Goal: Information Seeking & Learning: Learn about a topic

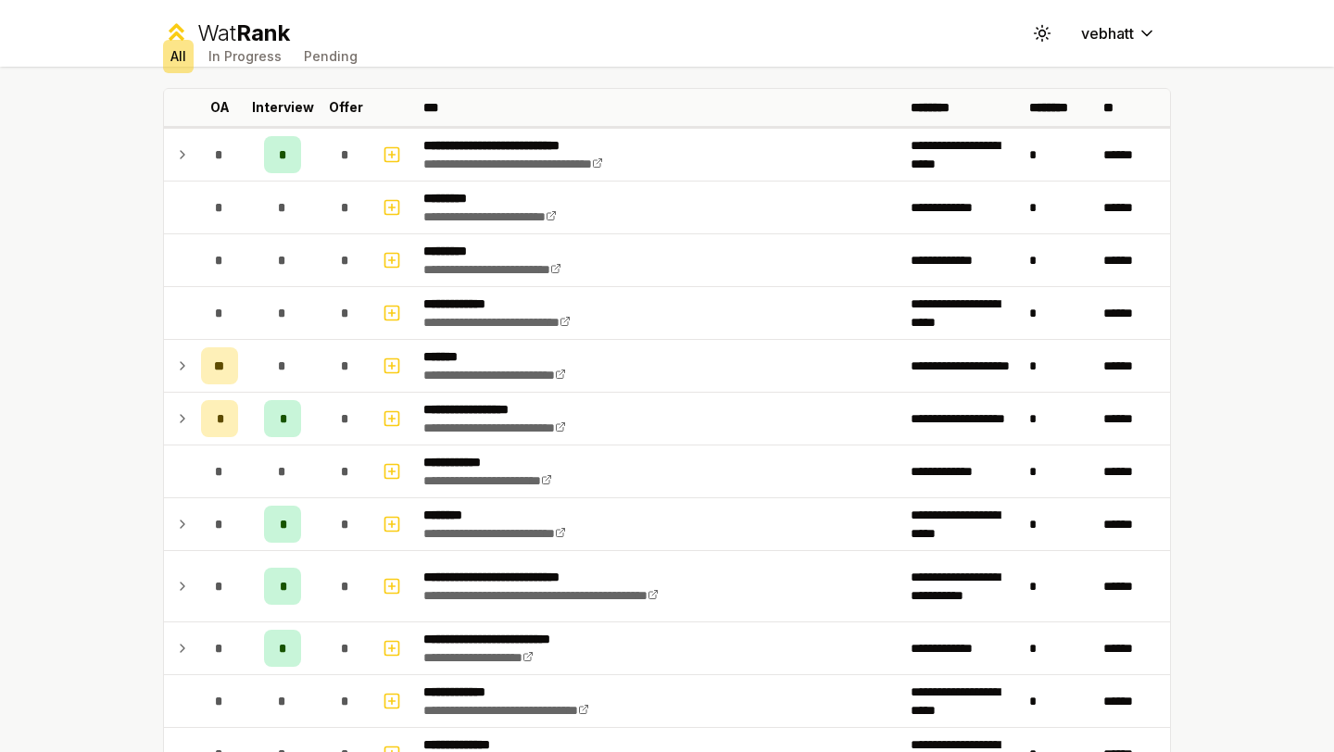
scroll to position [92, 0]
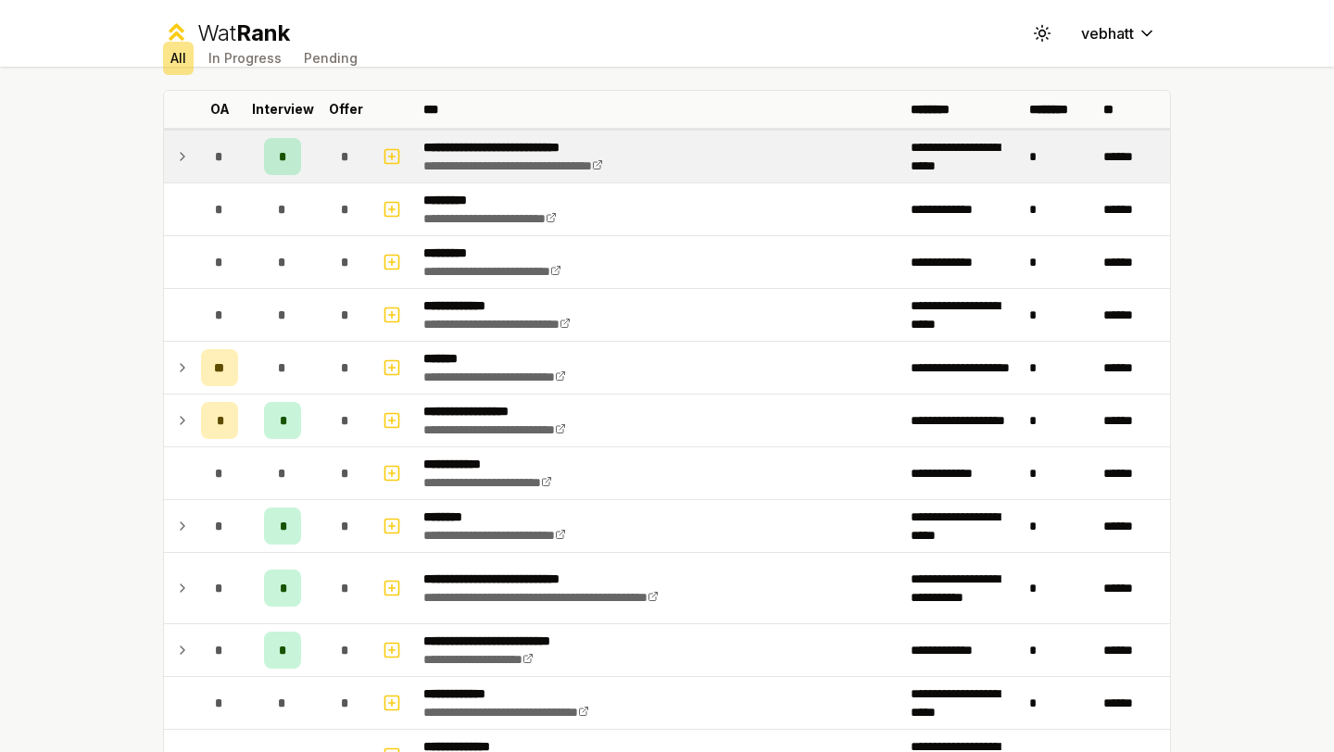
click at [179, 148] on icon at bounding box center [182, 156] width 15 height 22
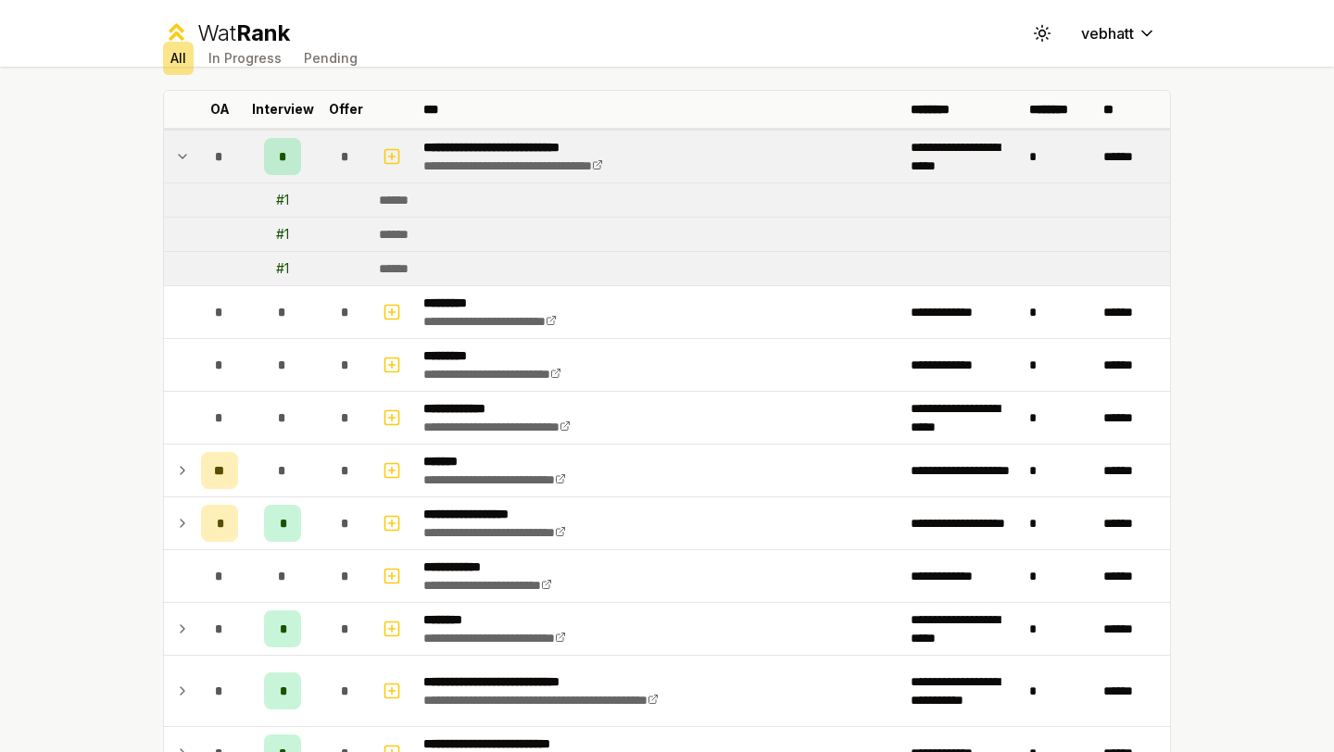
click at [181, 146] on icon at bounding box center [182, 156] width 15 height 22
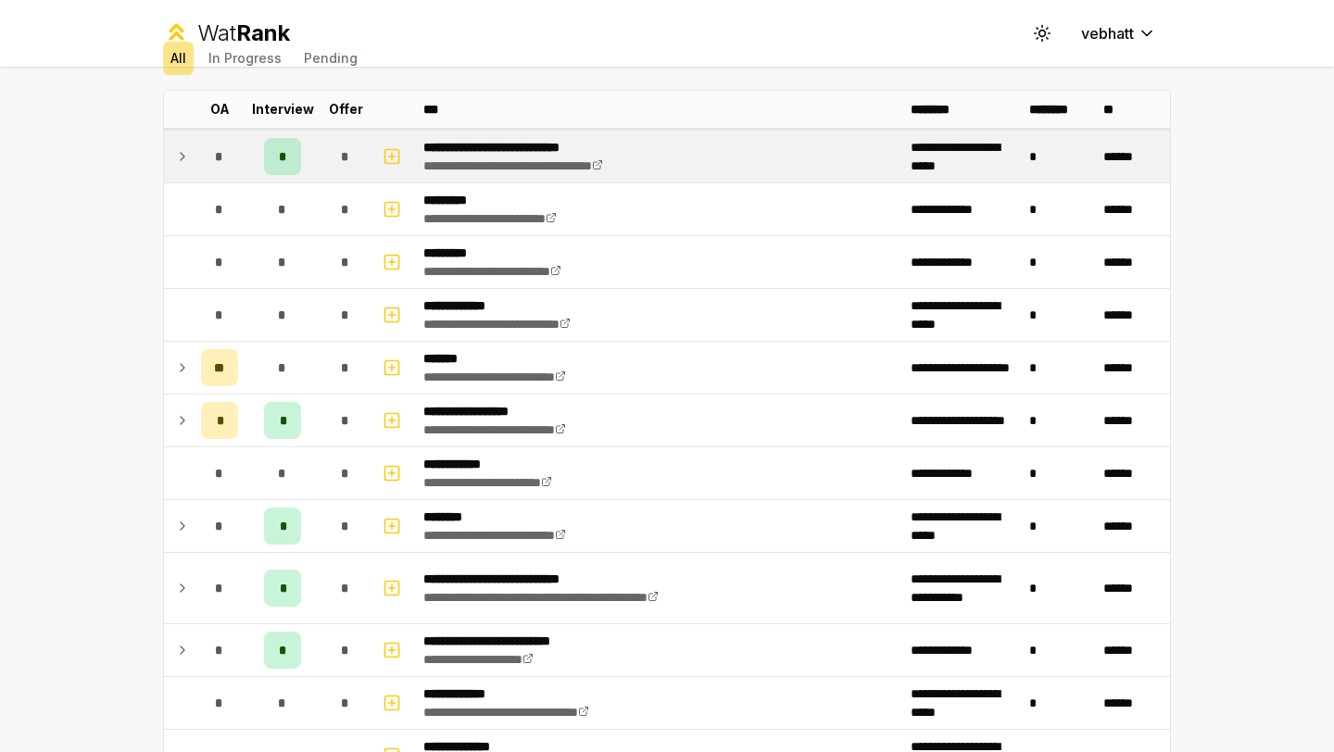
click at [181, 147] on icon at bounding box center [182, 156] width 15 height 22
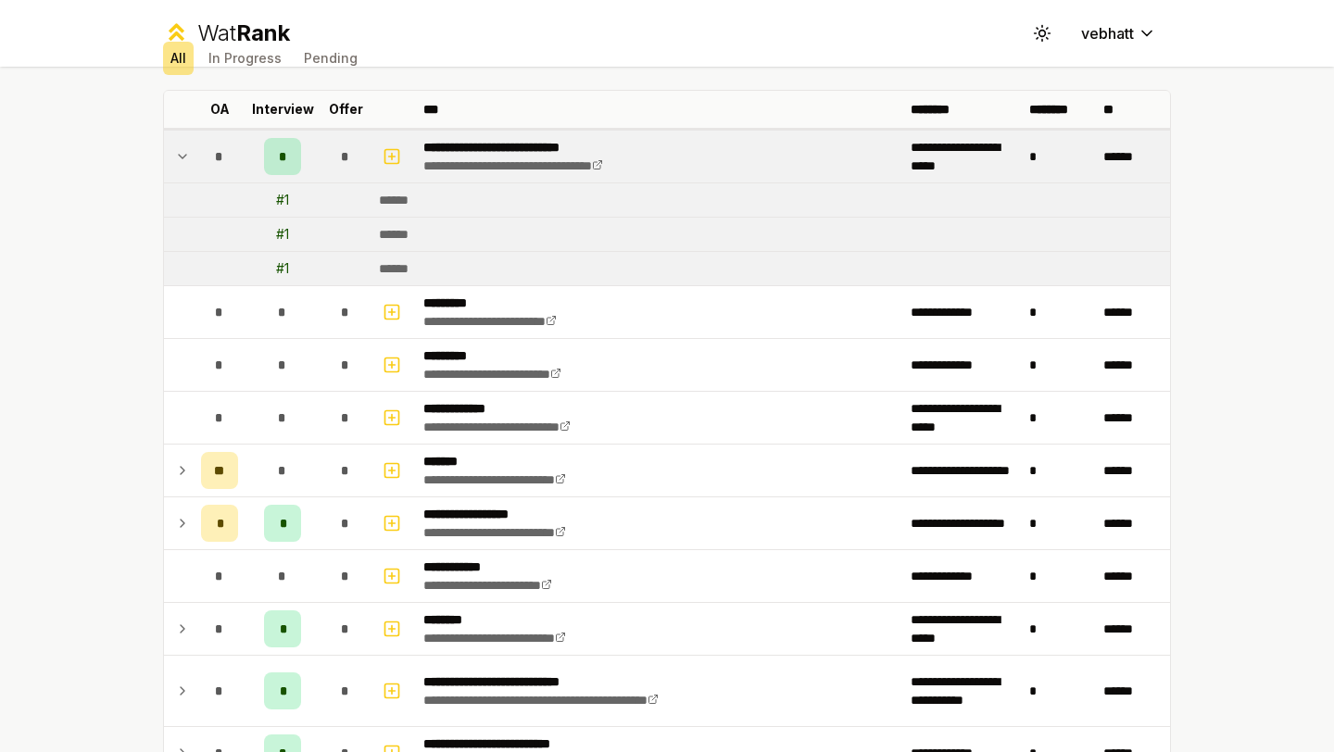
click at [181, 147] on icon at bounding box center [182, 156] width 15 height 22
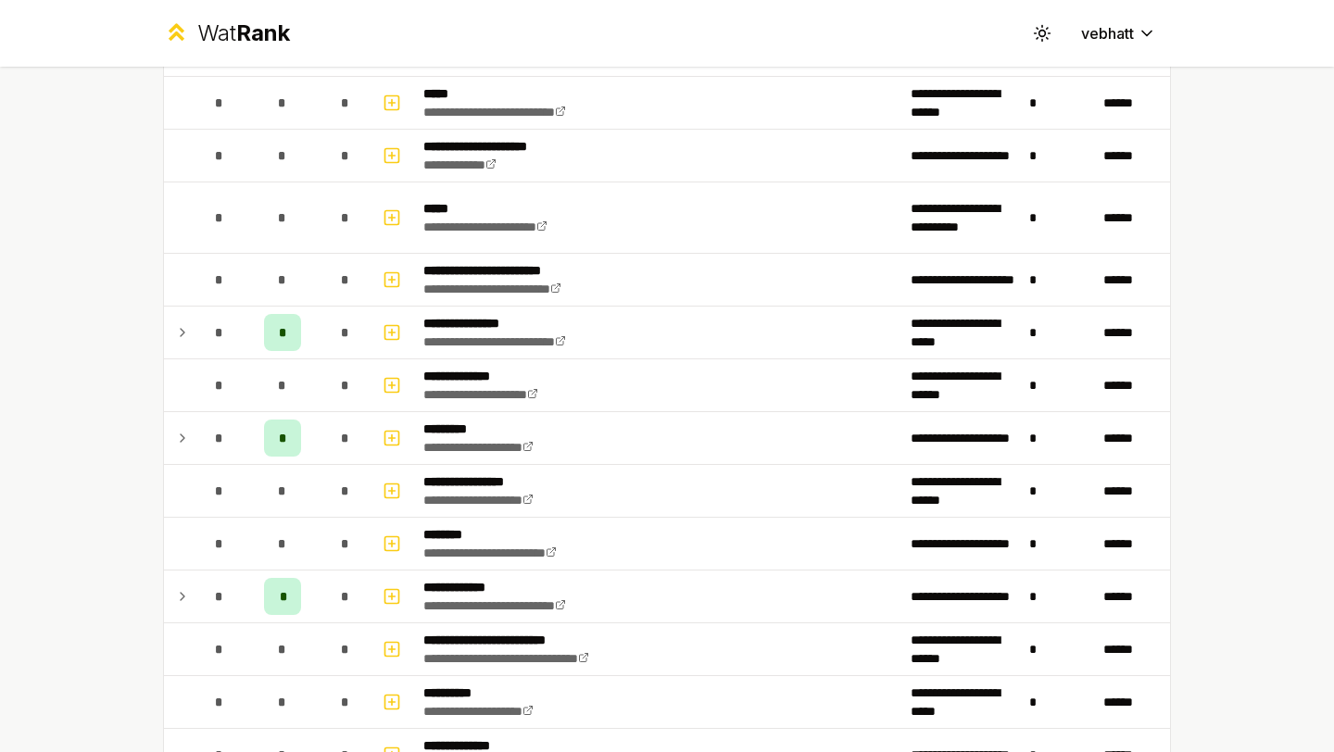
scroll to position [856, 0]
